Goal: Information Seeking & Learning: Check status

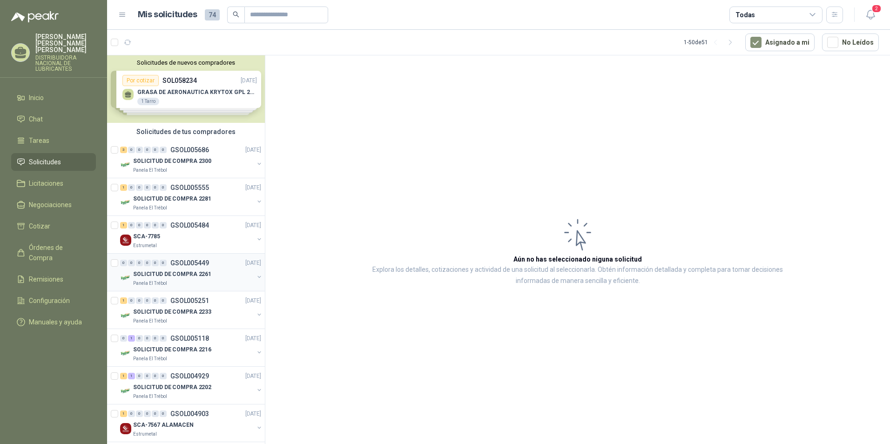
click at [202, 271] on p "SOLICITUD DE COMPRA 2261" at bounding box center [172, 274] width 78 height 9
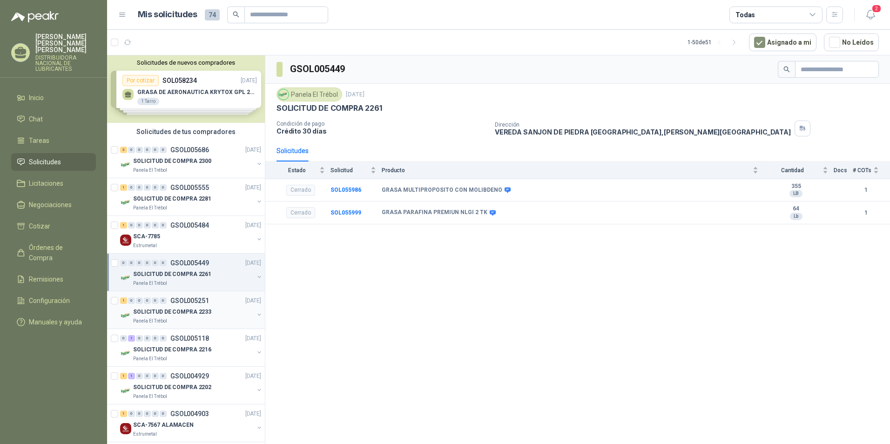
click at [184, 313] on p "SOLICITUD DE COMPRA 2233" at bounding box center [172, 312] width 78 height 9
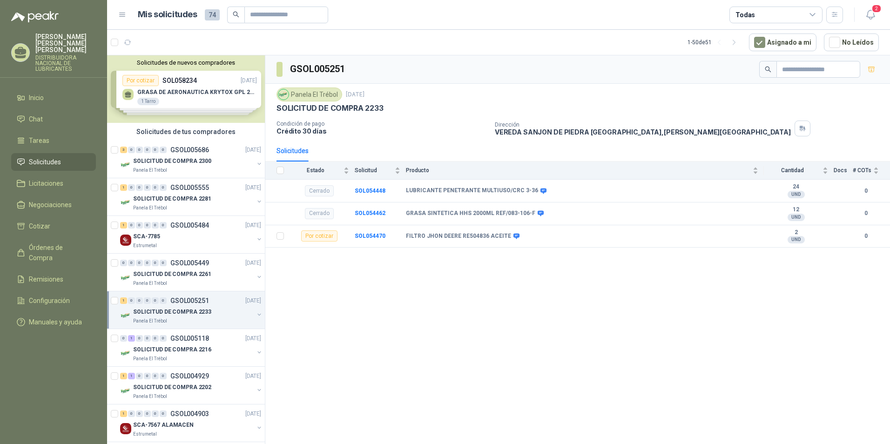
click at [179, 308] on p "SOLICITUD DE COMPRA 2233" at bounding box center [172, 312] width 78 height 9
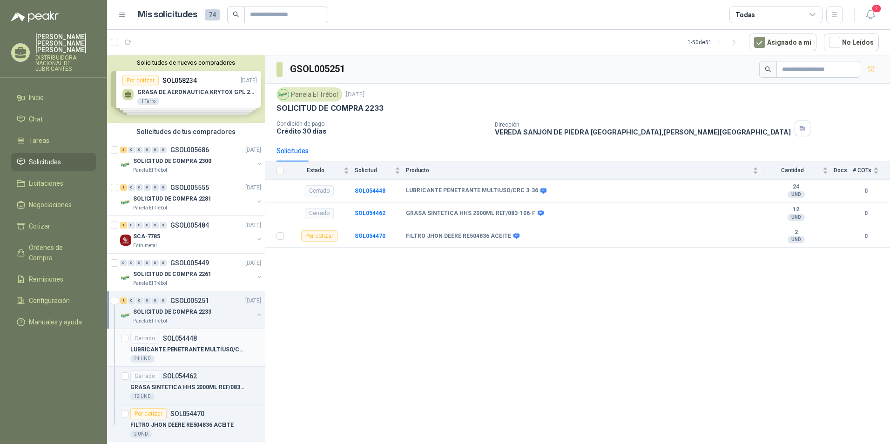
click at [182, 346] on p "LUBRICANTE PENETRANTE MULTIUSO/CRC 3-36" at bounding box center [188, 349] width 116 height 9
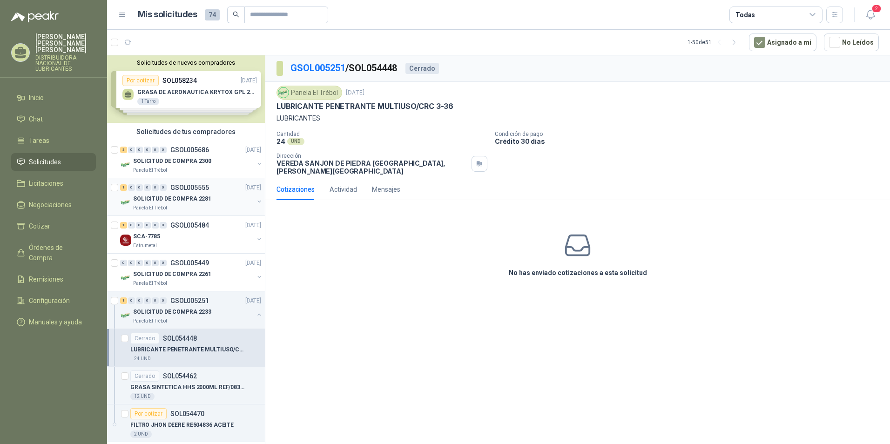
click at [157, 195] on p "SOLICITUD DE COMPRA 2281" at bounding box center [172, 199] width 78 height 9
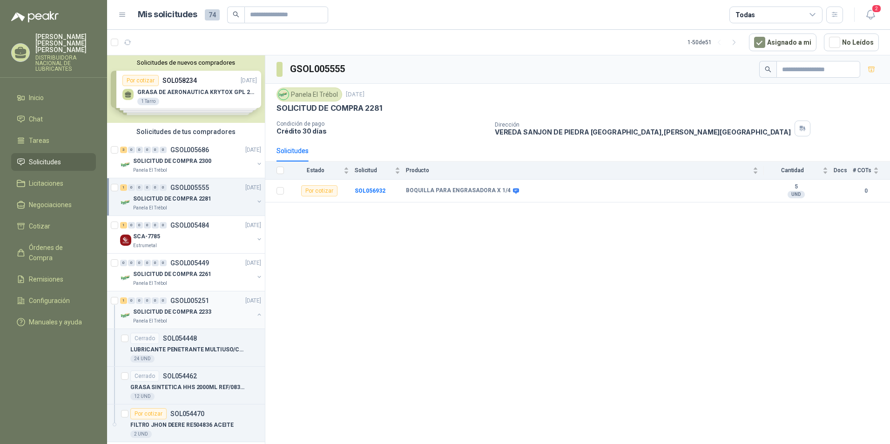
click at [208, 309] on div "SOLICITUD DE COMPRA 2233" at bounding box center [193, 311] width 121 height 11
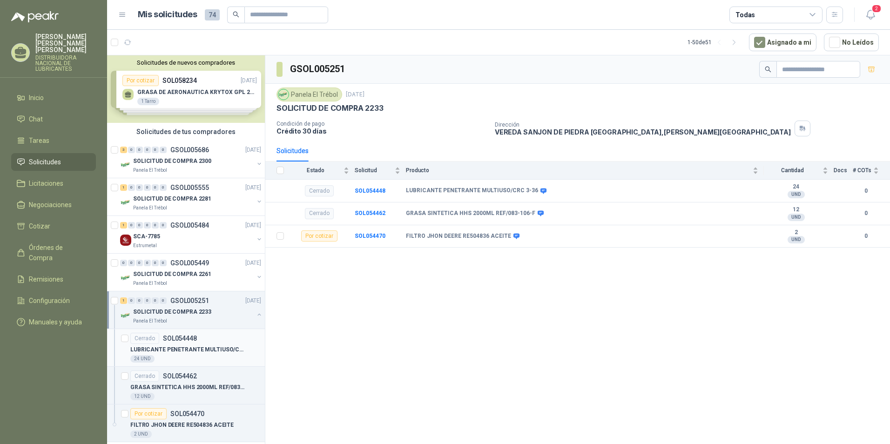
click at [209, 359] on div "24 UND" at bounding box center [195, 358] width 131 height 7
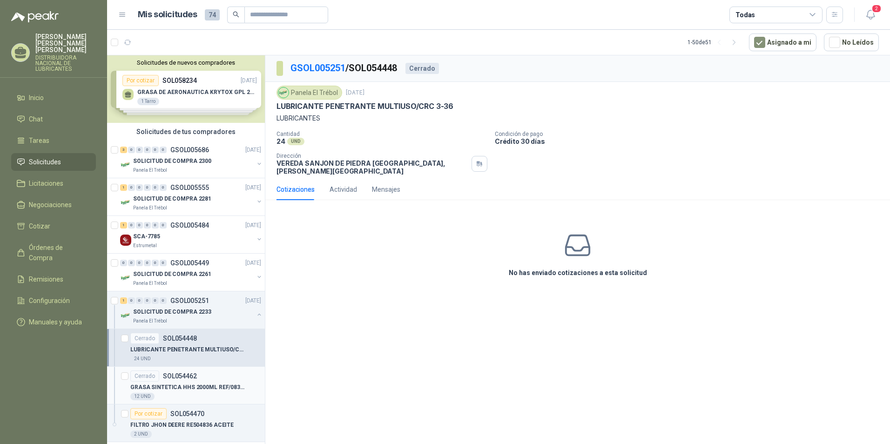
click at [213, 386] on p "GRASA SINTETICA HHS 2000ML REF/083-106-F" at bounding box center [188, 387] width 116 height 9
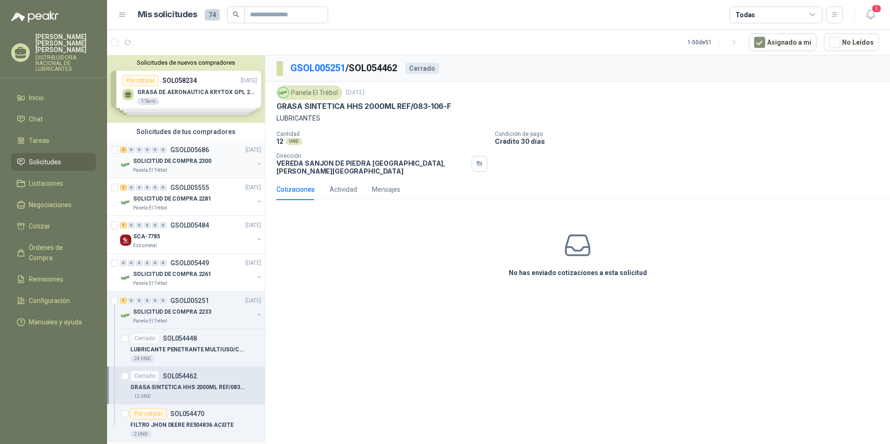
click at [197, 153] on p "GSOL005686" at bounding box center [189, 150] width 39 height 7
